Goal: Find specific page/section: Find specific page/section

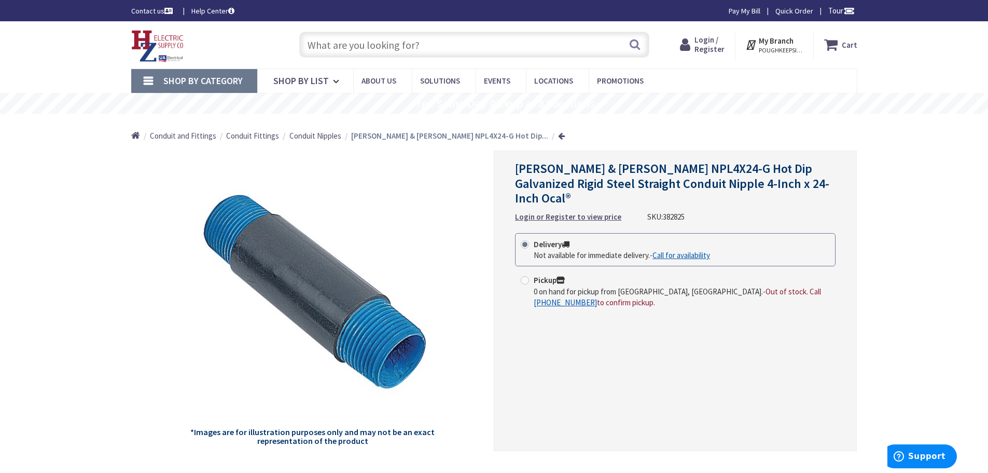
click at [675, 168] on span "Thomas & Betts NPL4X24-G Hot Dip Galvanized Rigid Steel Straight Conduit Nipple…" at bounding box center [672, 183] width 314 height 46
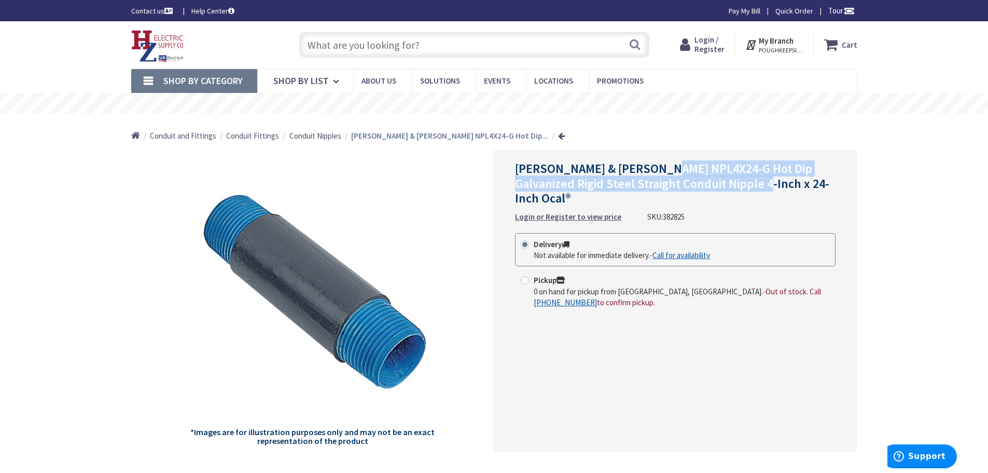
drag, startPoint x: 675, startPoint y: 168, endPoint x: 714, endPoint y: 184, distance: 42.6
click at [714, 184] on span "Thomas & Betts NPL4X24-G Hot Dip Galvanized Rigid Steel Straight Conduit Nipple…" at bounding box center [672, 183] width 314 height 46
copy span "Hot Dip Galvanized Rigid Steel Straight Conduit Nipple 4-Inch x 24-Inch"
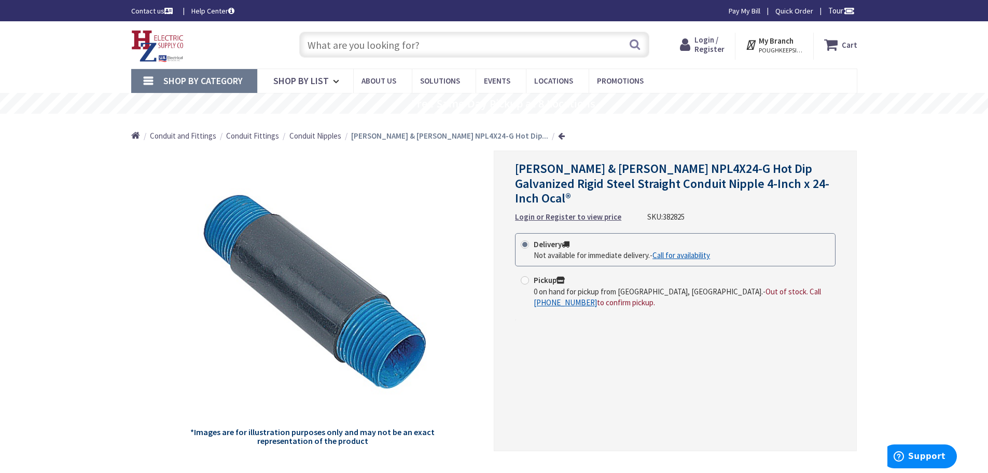
click at [435, 50] on input "text" at bounding box center [474, 45] width 350 height 26
paste input "Hot Dip Galvanized Rigid Steel Straight Conduit Nipple 4-Inch x 24-Inch"
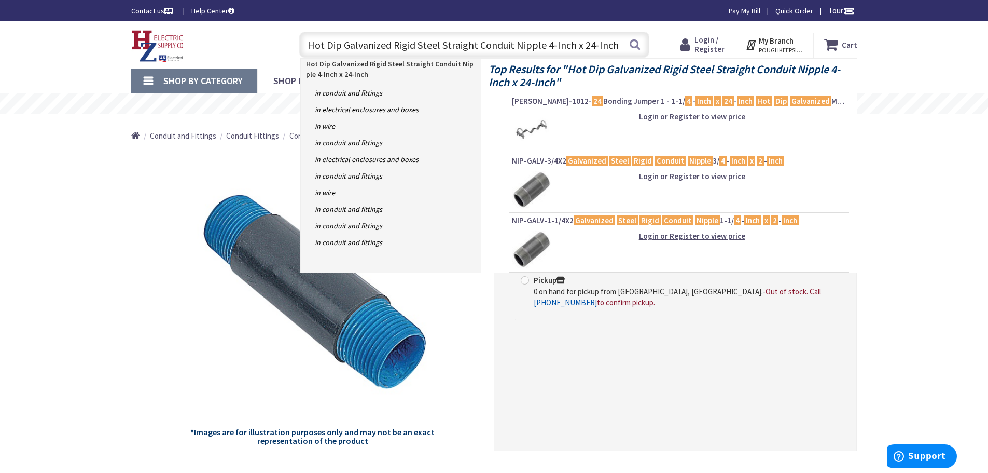
click at [547, 46] on input "Hot Dip Galvanized Rigid Steel Straight Conduit Nipple 4-Inch x 24-Inch" at bounding box center [474, 45] width 350 height 26
type input "Hot Dip Galvanized Rigid Steel Straight Conduit Nipple -Inch x 24-Inch"
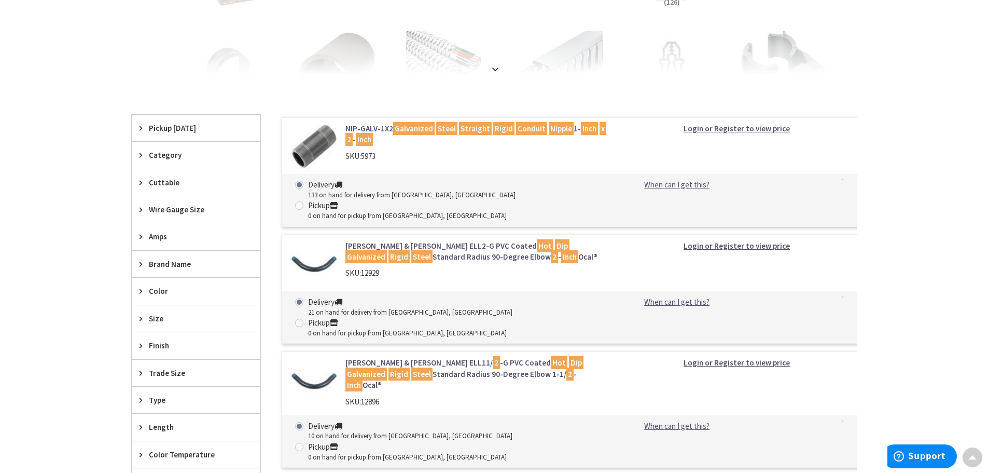
scroll to position [259, 0]
